Goal: Transaction & Acquisition: Purchase product/service

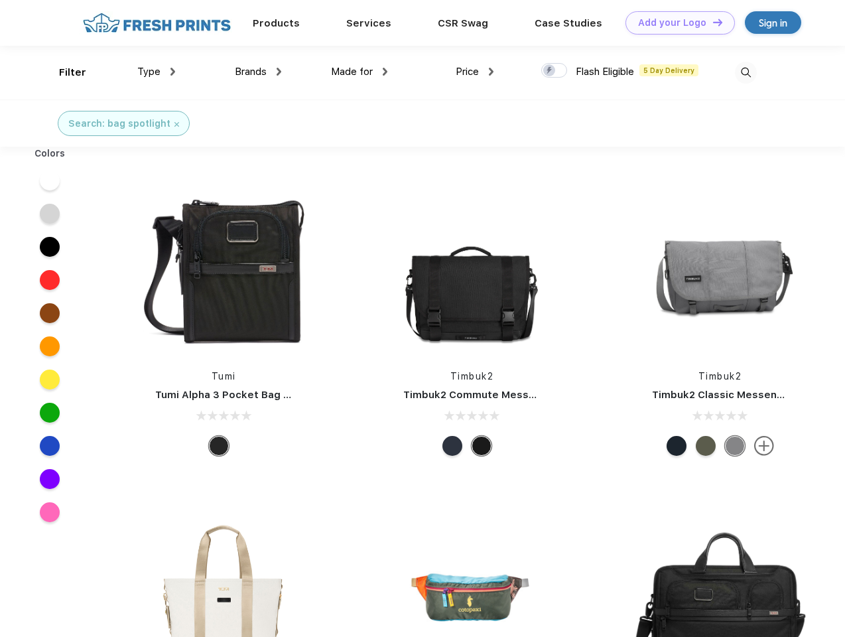
click at [676, 23] on link "Add your Logo Design Tool" at bounding box center [680, 22] width 109 height 23
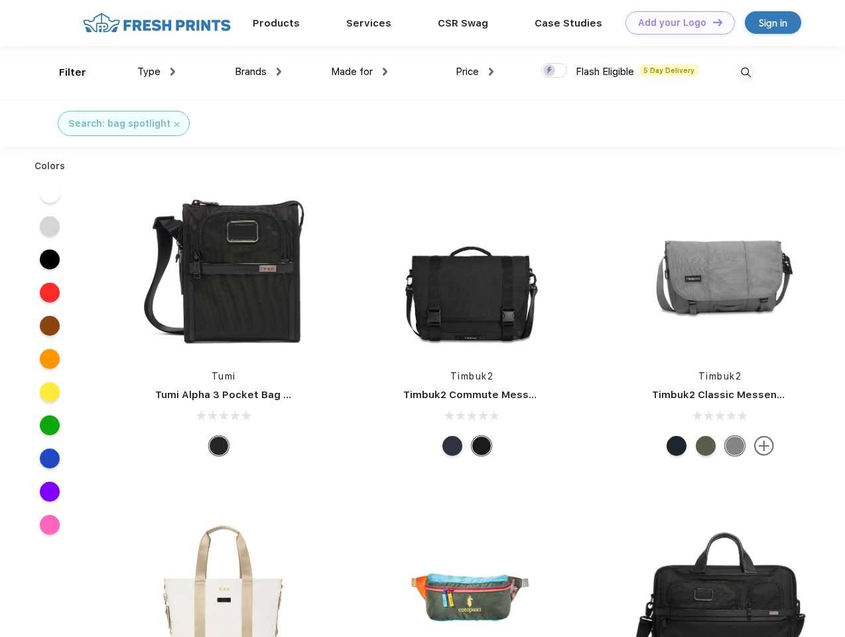
click at [0, 0] on div "Design Tool" at bounding box center [0, 0] width 0 height 0
click at [712, 22] on link "Add your Logo Design Tool" at bounding box center [680, 22] width 109 height 23
click at [64, 72] on div "Filter" at bounding box center [72, 72] width 27 height 15
click at [157, 72] on span "Type" at bounding box center [148, 72] width 23 height 12
click at [258, 72] on span "Brands" at bounding box center [251, 72] width 32 height 12
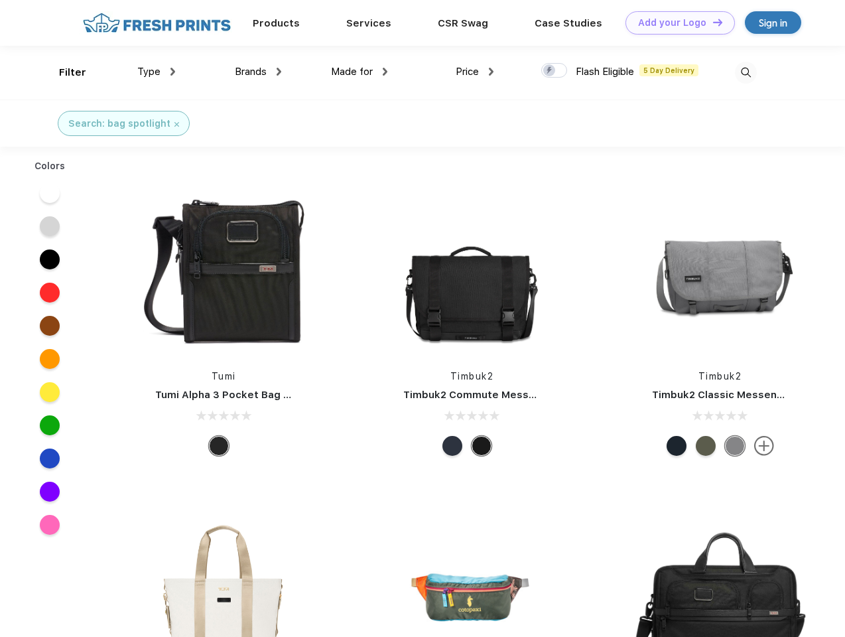
click at [360, 72] on span "Made for" at bounding box center [352, 72] width 42 height 12
click at [475, 72] on span "Price" at bounding box center [467, 72] width 23 height 12
click at [555, 71] on div at bounding box center [554, 70] width 26 height 15
click at [550, 71] on input "checkbox" at bounding box center [545, 66] width 9 height 9
click at [746, 72] on img at bounding box center [746, 73] width 22 height 22
